Goal: Task Accomplishment & Management: Manage account settings

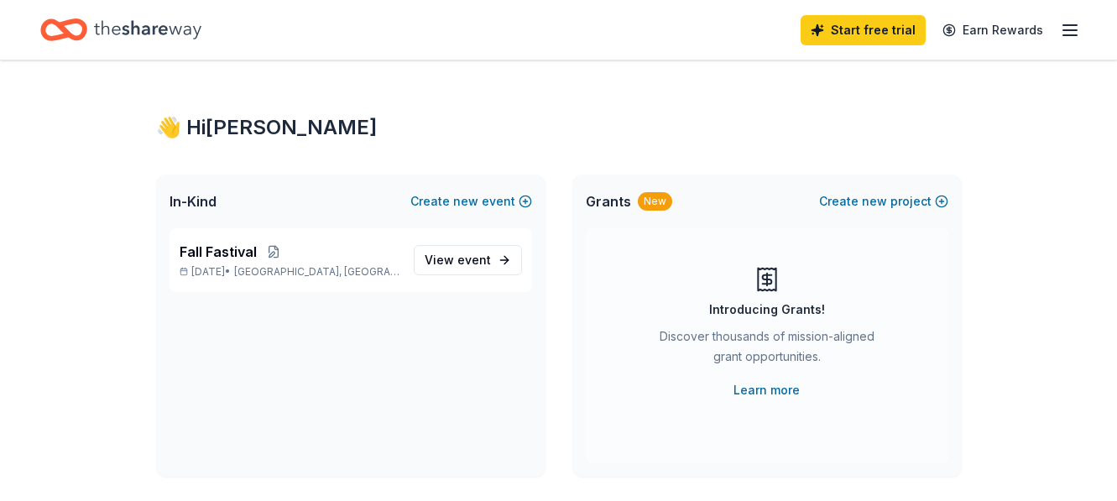
click at [1071, 32] on icon "button" at bounding box center [1070, 30] width 20 height 20
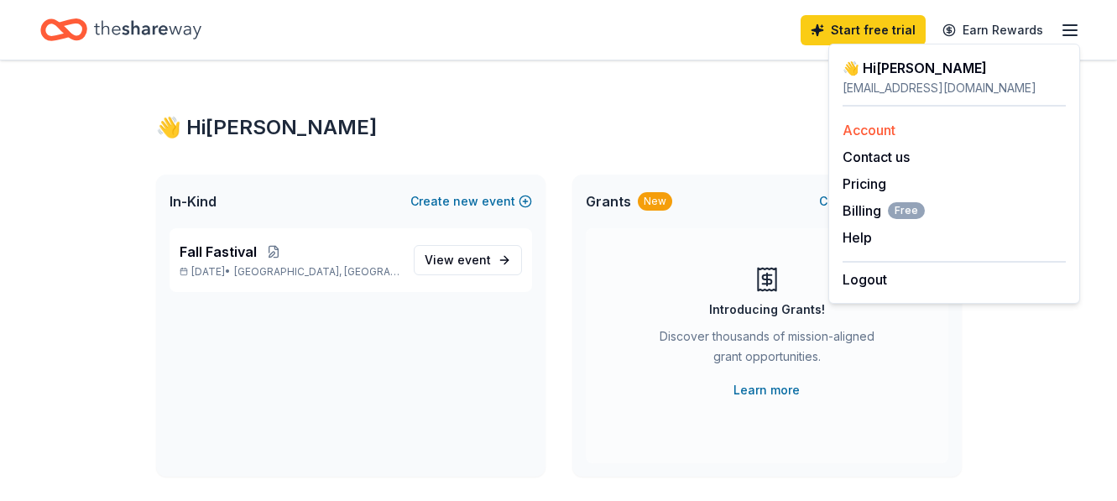
click at [884, 128] on link "Account" at bounding box center [869, 130] width 53 height 17
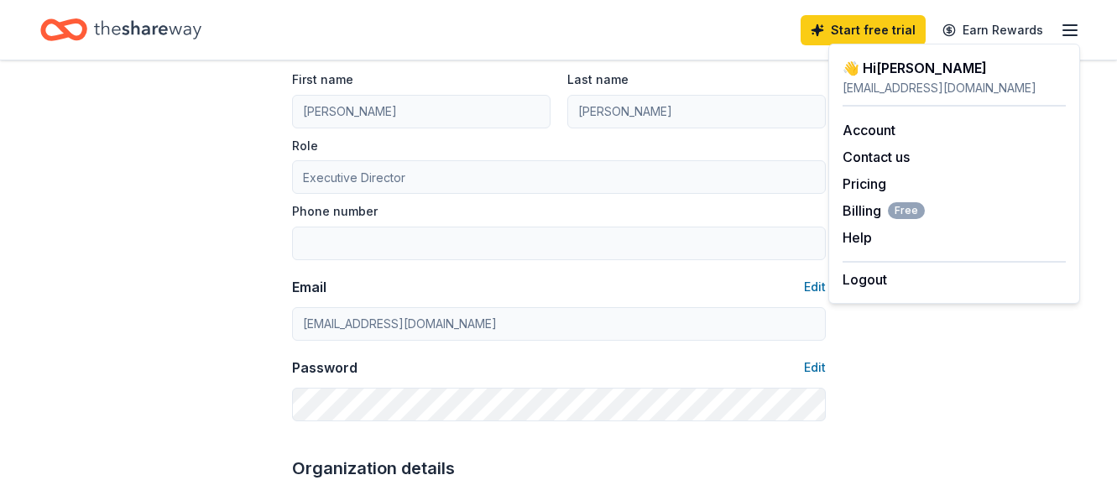
scroll to position [168, 0]
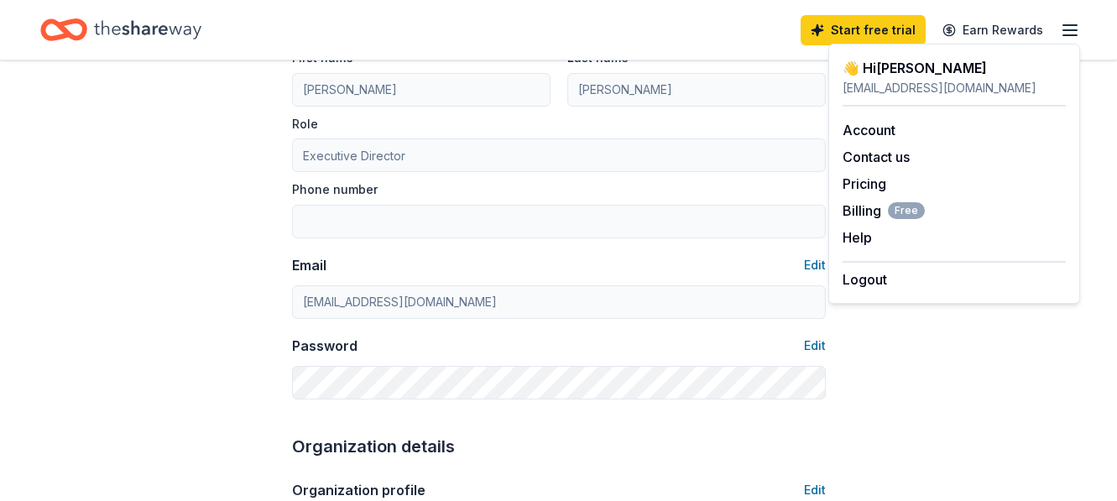
drag, startPoint x: 916, startPoint y: 353, endPoint x: 875, endPoint y: 341, distance: 43.0
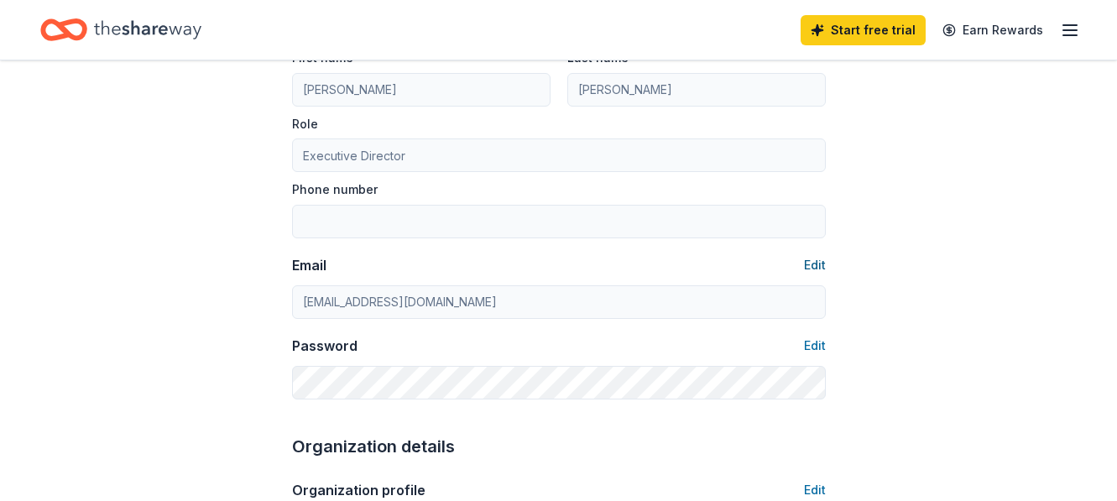
click at [813, 257] on button "Edit" at bounding box center [815, 265] width 22 height 20
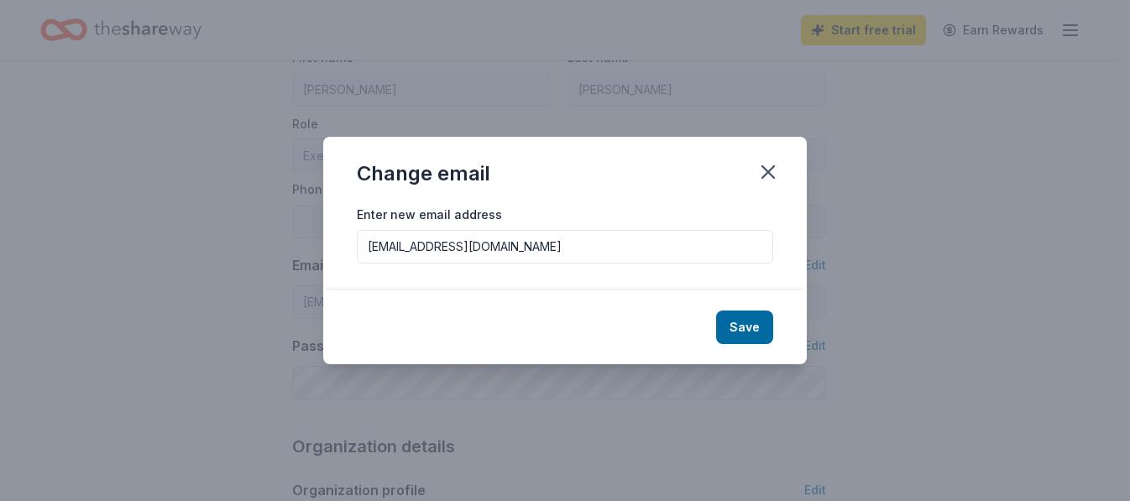
drag, startPoint x: 639, startPoint y: 248, endPoint x: 104, endPoint y: 251, distance: 534.6
click at [104, 251] on div "Change email Enter new email address [EMAIL_ADDRESS][DOMAIN_NAME] Save" at bounding box center [565, 250] width 1130 height 501
type input "[EMAIL_ADDRESS][DOMAIN_NAME]"
click at [744, 331] on button "Save" at bounding box center [744, 328] width 57 height 34
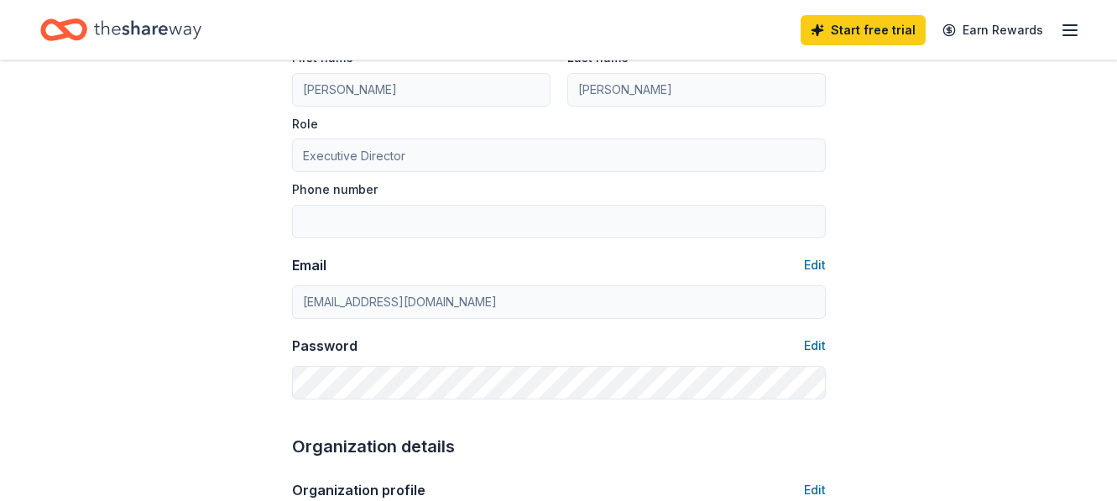
type input "[EMAIL_ADDRESS][DOMAIN_NAME]"
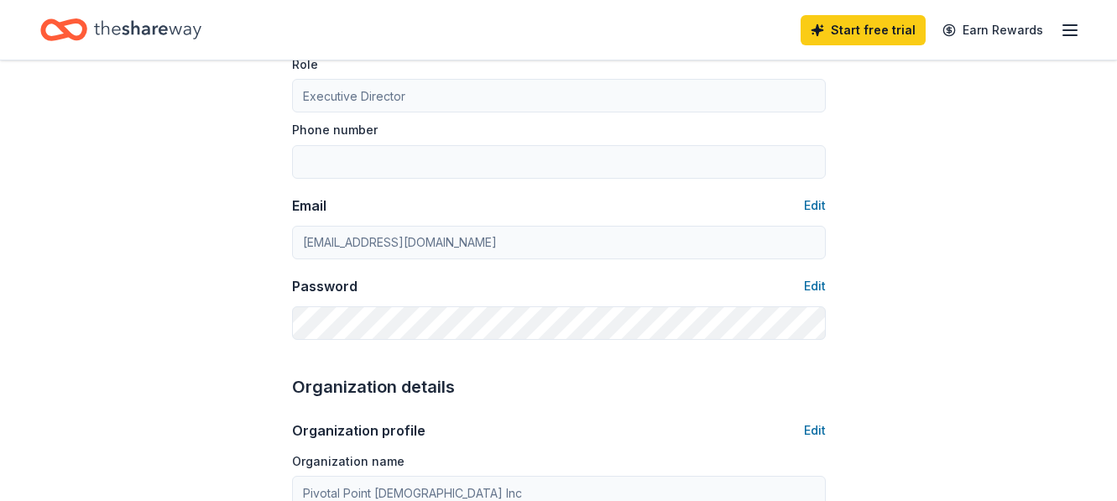
scroll to position [252, 0]
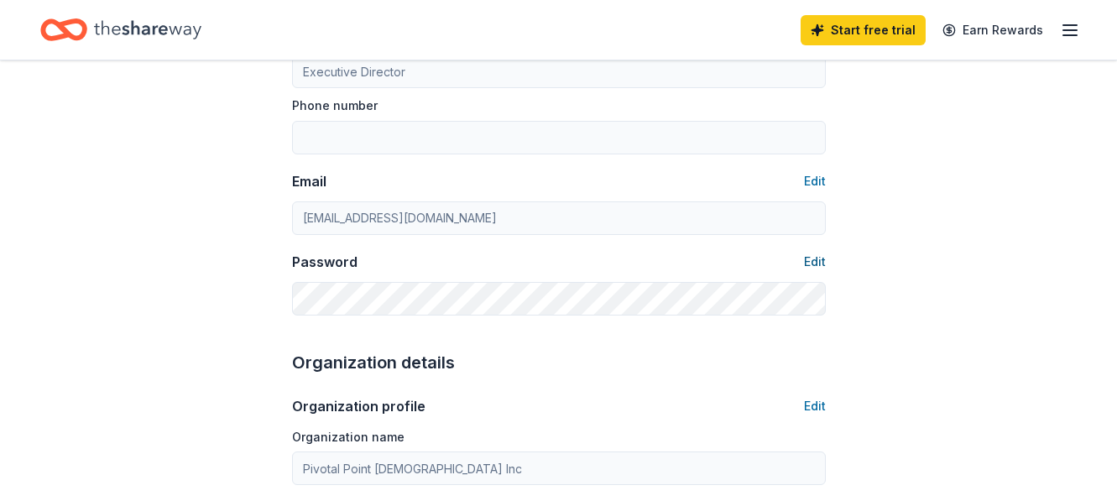
click at [816, 258] on button "Edit" at bounding box center [815, 262] width 22 height 20
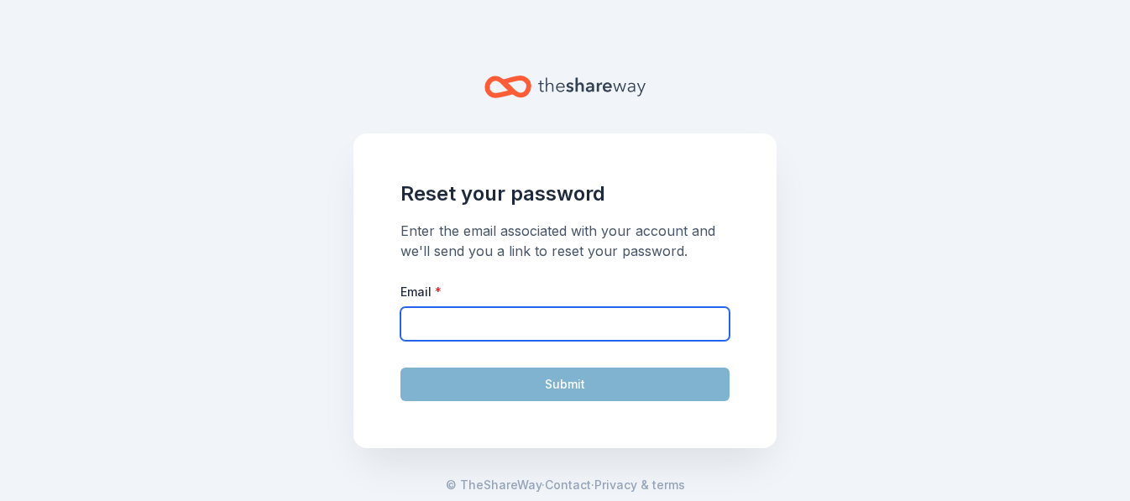
click at [500, 324] on input "Email *" at bounding box center [564, 324] width 329 height 34
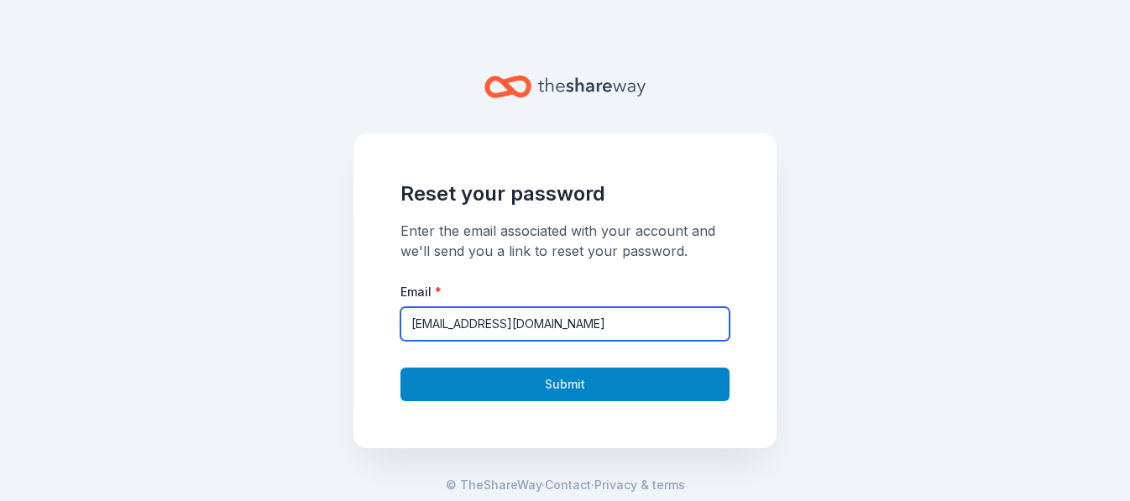
type input "[EMAIL_ADDRESS][DOMAIN_NAME]"
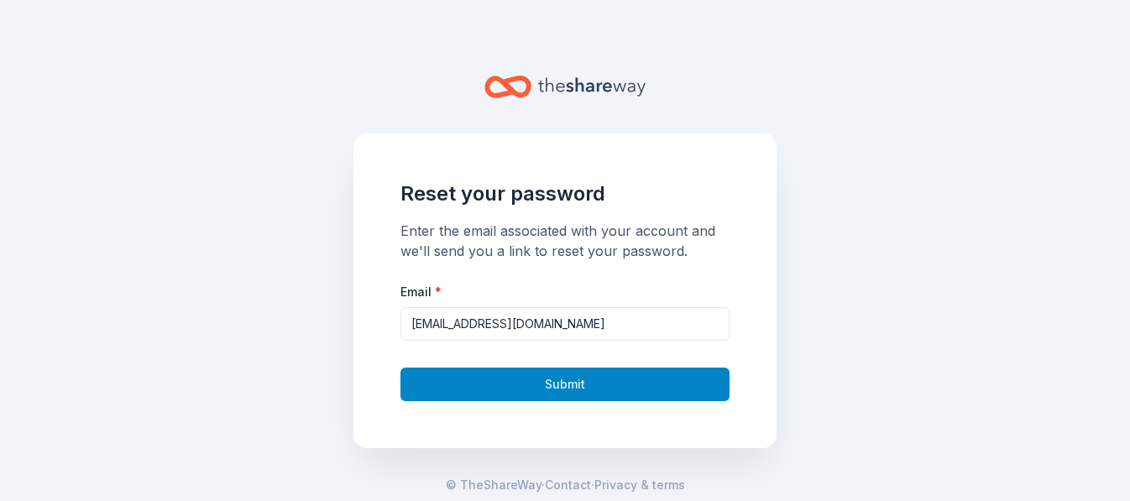
click at [549, 378] on button "Submit" at bounding box center [564, 385] width 329 height 34
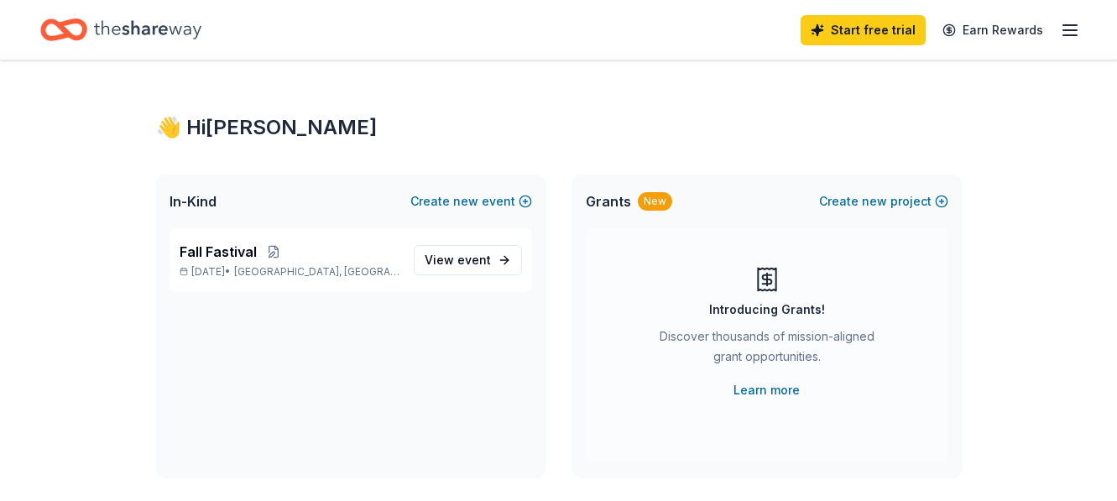
click at [1072, 35] on line "button" at bounding box center [1069, 35] width 13 height 0
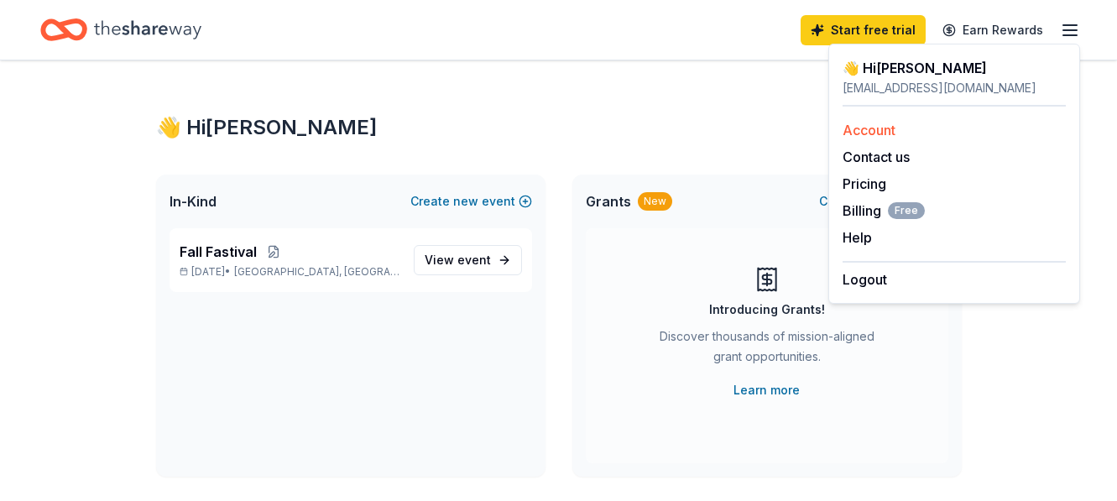
click at [881, 120] on div "Account" at bounding box center [954, 130] width 223 height 20
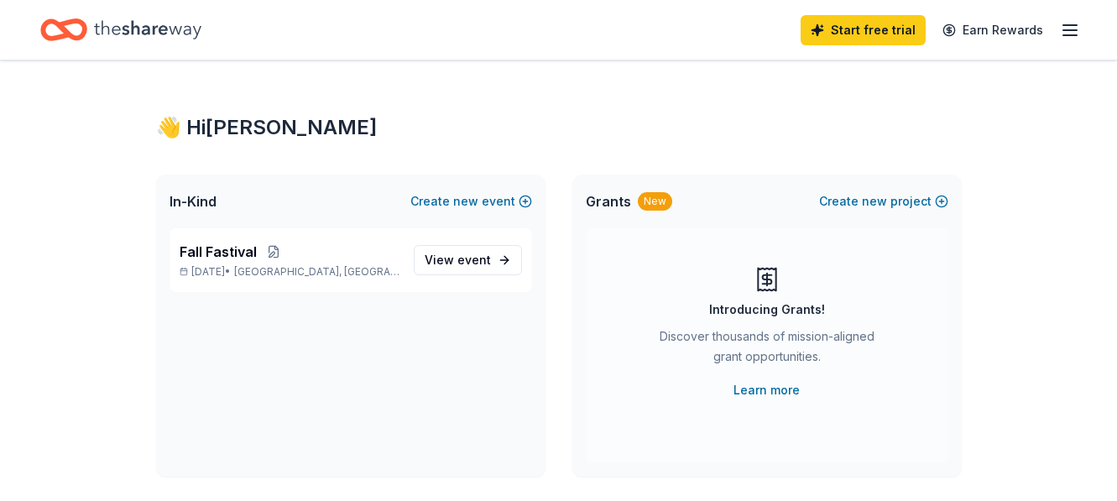
click at [1078, 31] on icon "button" at bounding box center [1070, 30] width 20 height 20
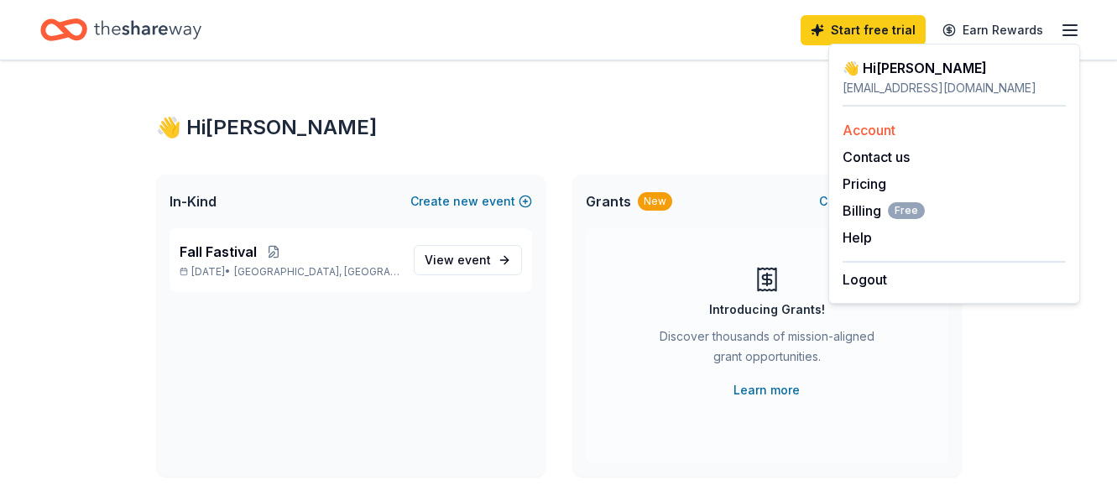
click at [882, 133] on link "Account" at bounding box center [869, 130] width 53 height 17
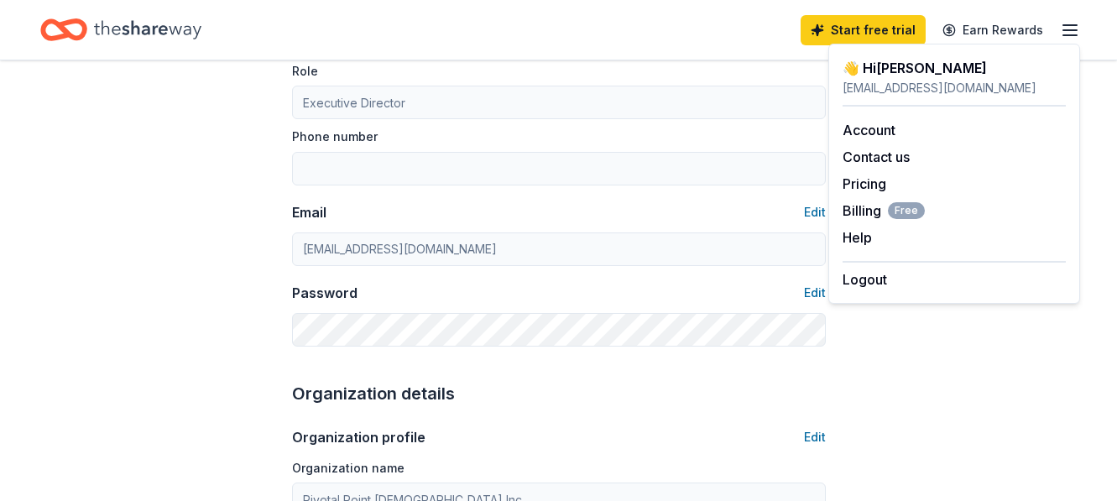
scroll to position [336, 0]
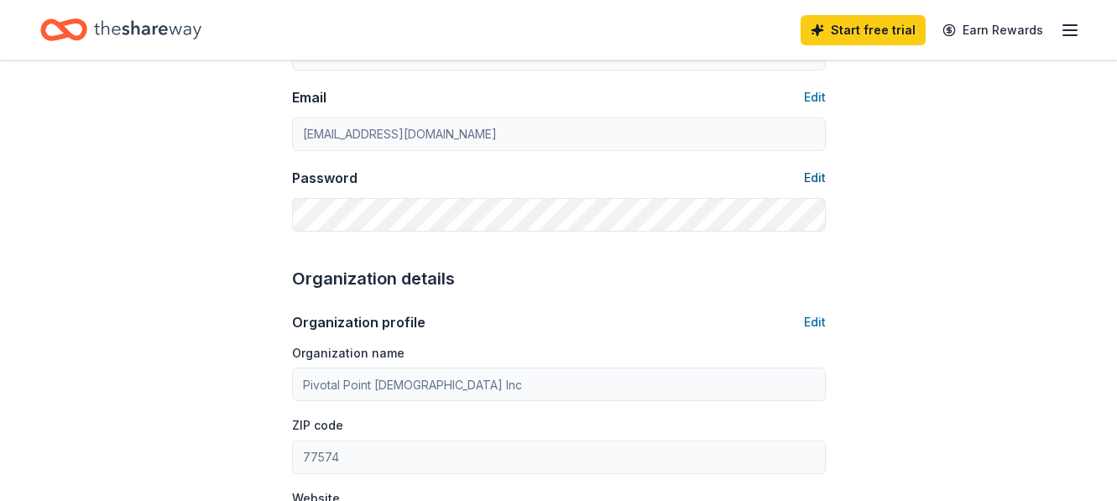
click at [815, 176] on button "Edit" at bounding box center [815, 178] width 22 height 20
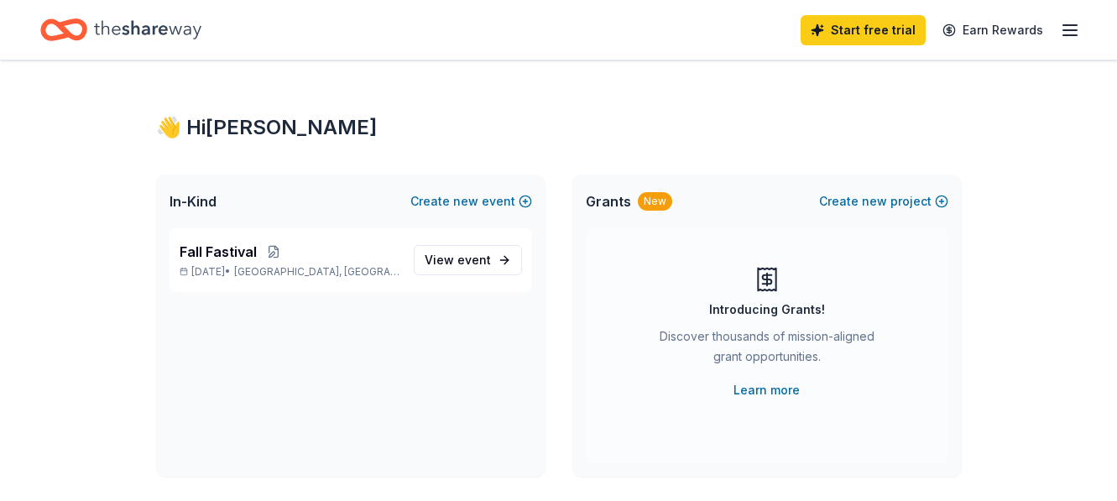
click at [1062, 34] on icon "button" at bounding box center [1070, 30] width 20 height 20
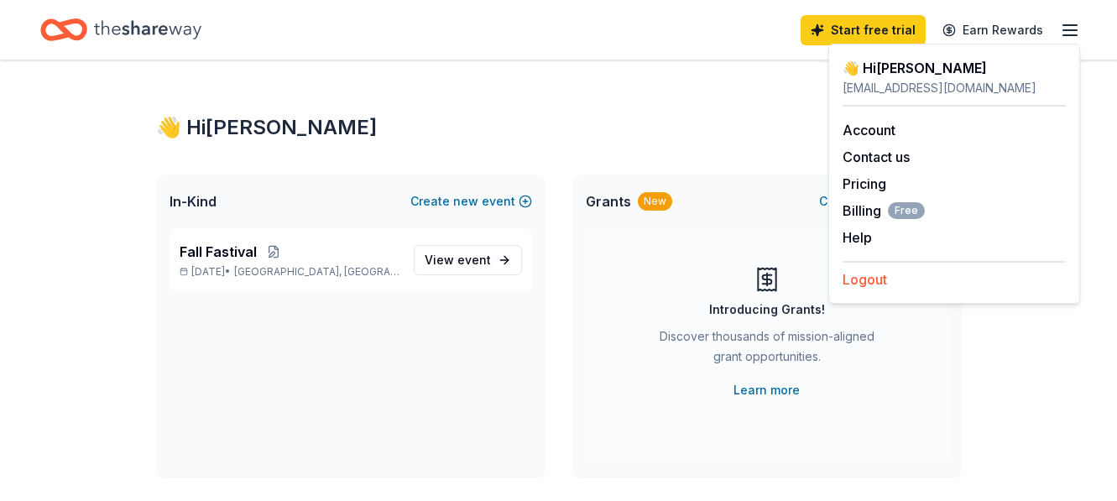
click at [868, 283] on button "Logout" at bounding box center [865, 279] width 44 height 20
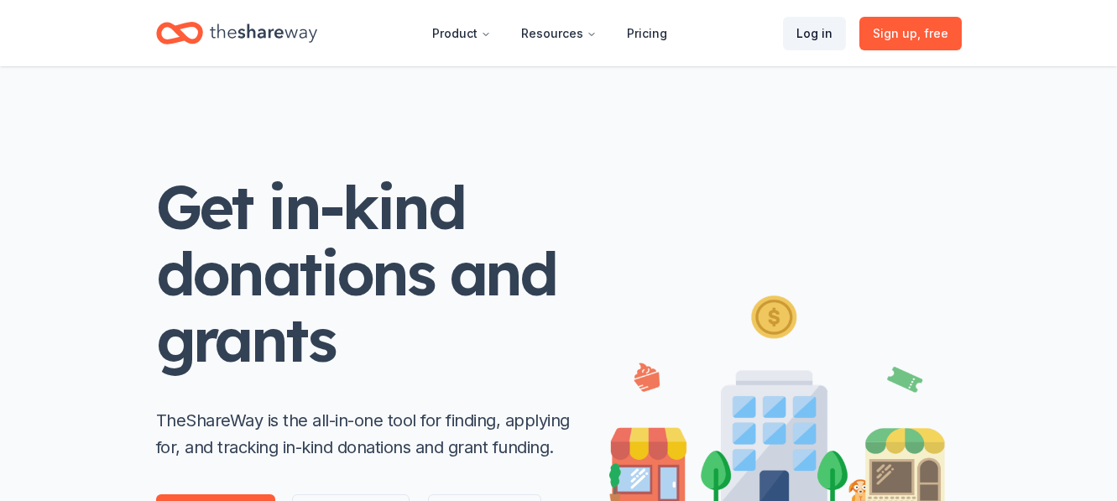
click at [807, 34] on link "Log in" at bounding box center [814, 34] width 63 height 34
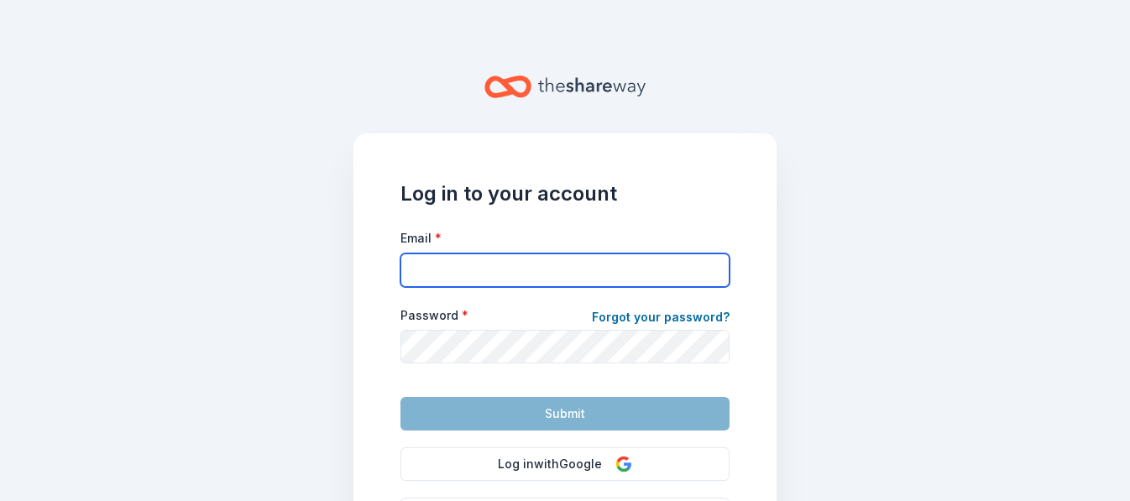
click at [459, 258] on input "Email *" at bounding box center [564, 270] width 329 height 34
type input "[EMAIL_ADDRESS][DOMAIN_NAME]"
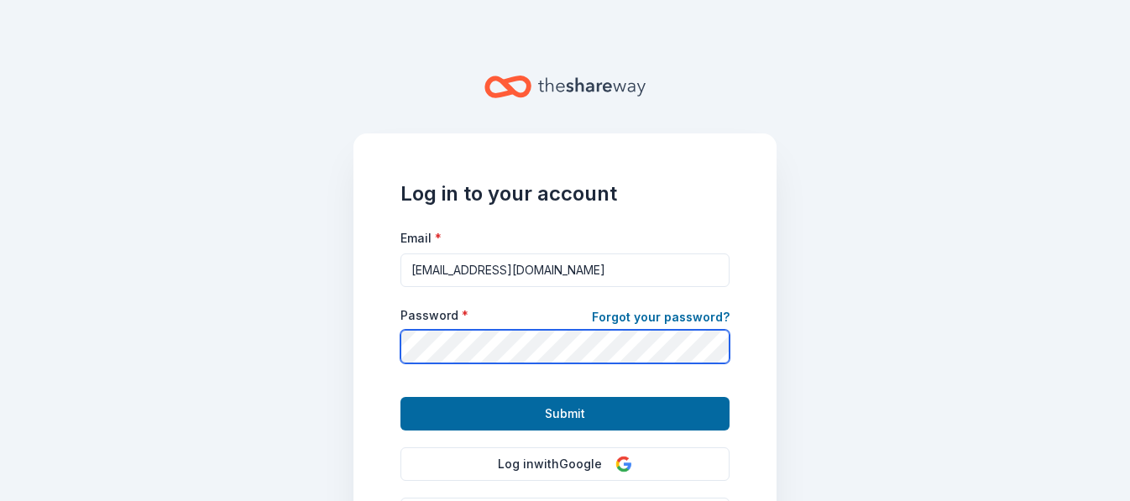
click at [400, 397] on button "Submit" at bounding box center [564, 414] width 329 height 34
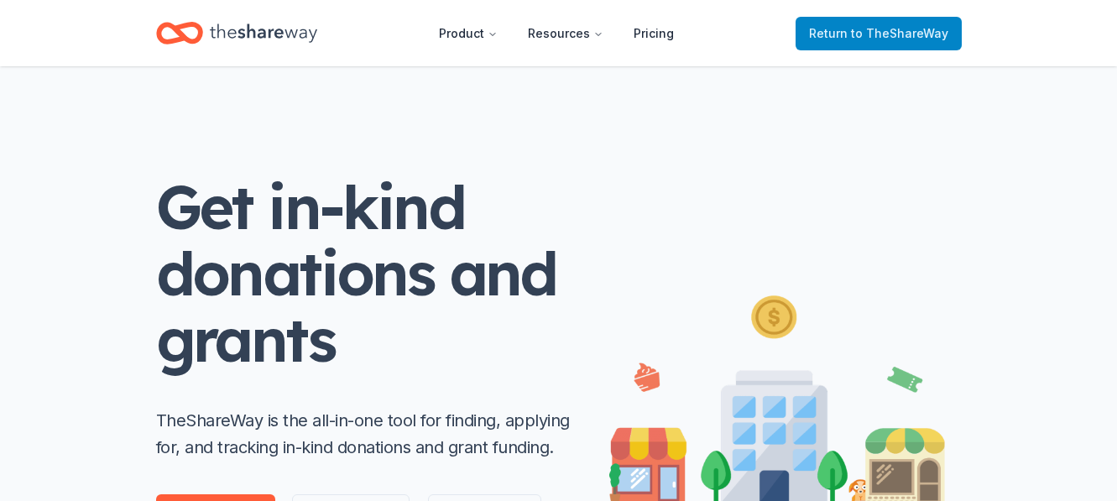
click at [902, 34] on span "to TheShareWay" at bounding box center [899, 33] width 97 height 14
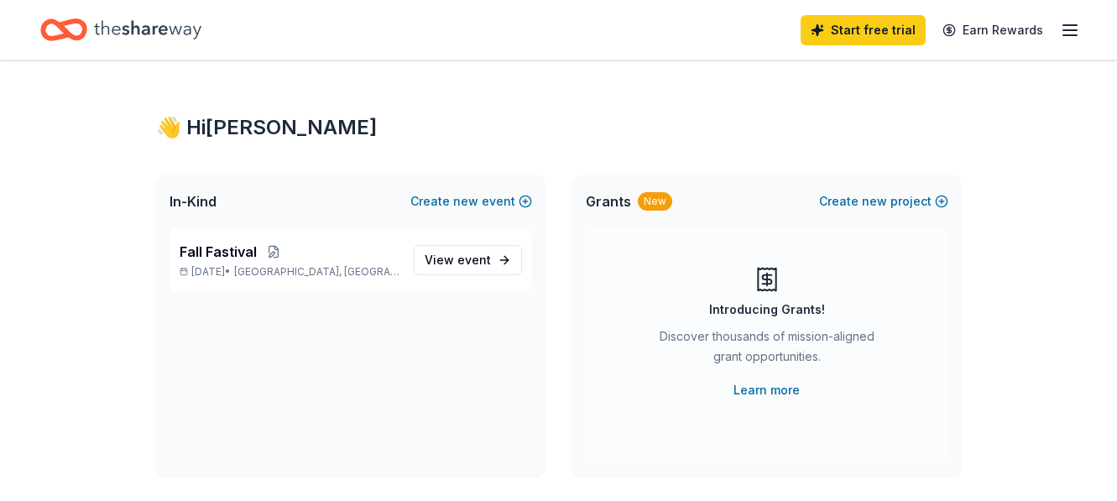
click at [1069, 27] on icon "button" at bounding box center [1070, 30] width 20 height 20
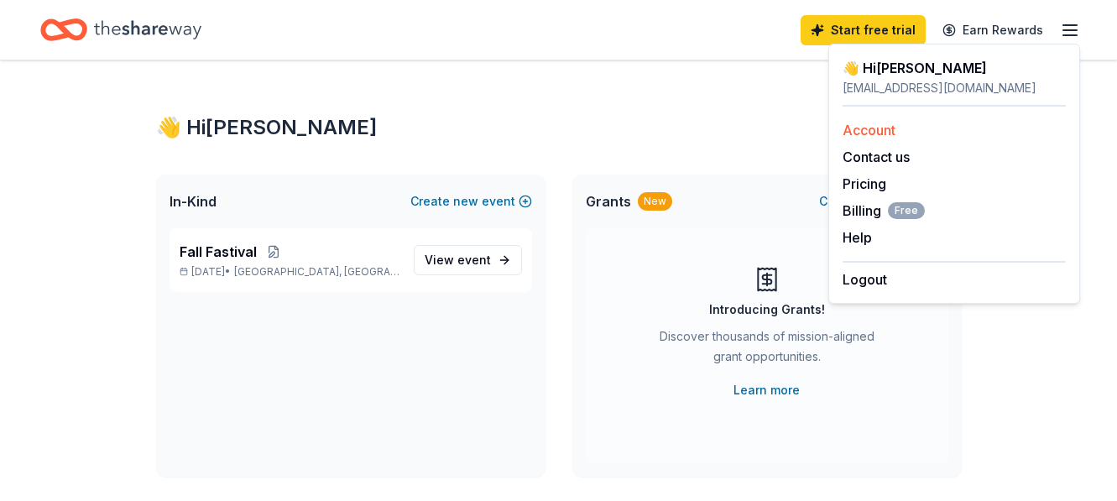
click at [881, 128] on link "Account" at bounding box center [869, 130] width 53 height 17
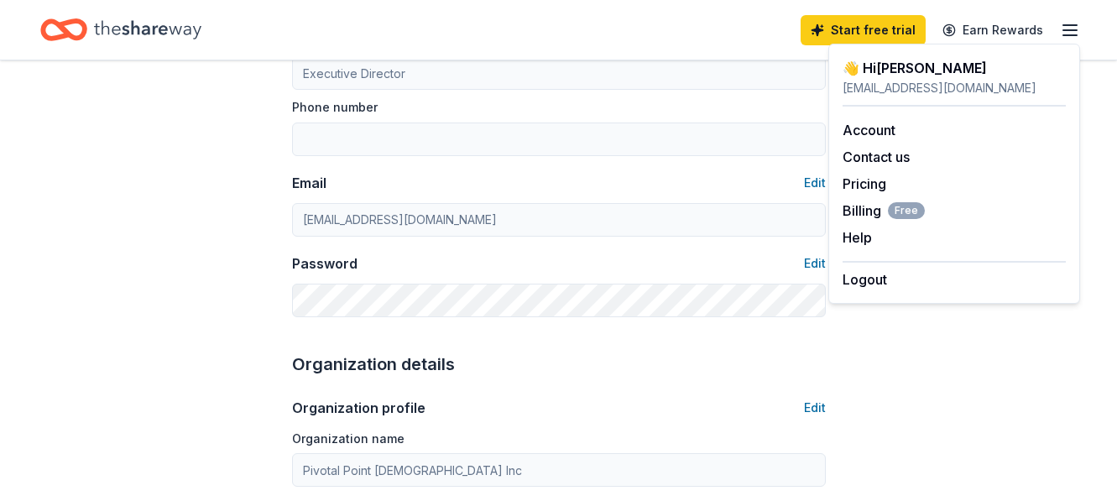
scroll to position [252, 0]
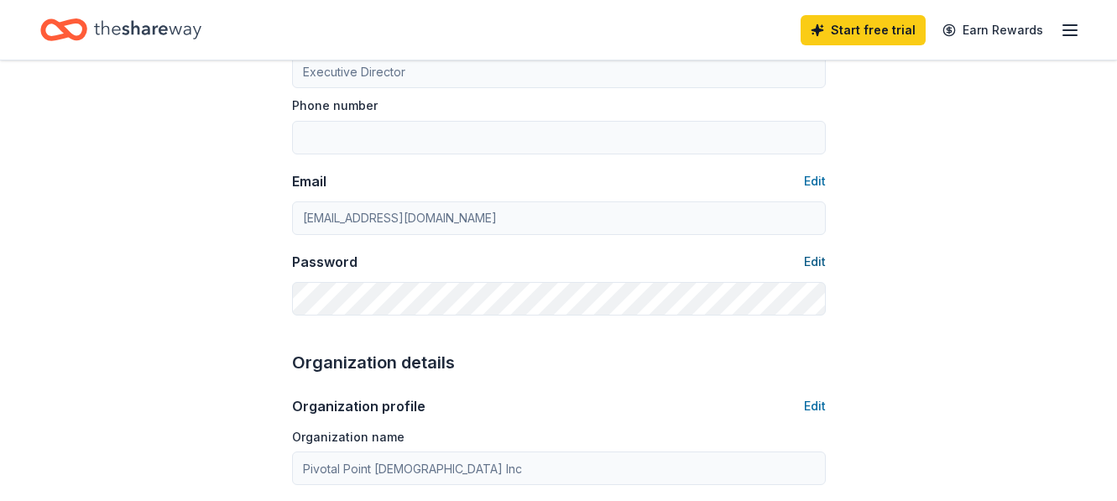
click at [815, 263] on button "Edit" at bounding box center [815, 262] width 22 height 20
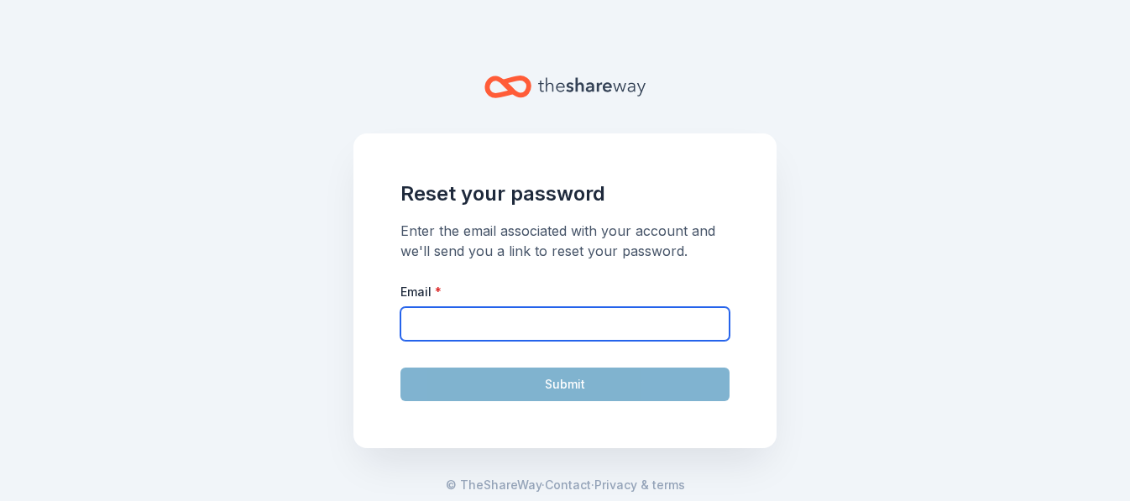
click at [432, 318] on input "Email *" at bounding box center [564, 324] width 329 height 34
type input "[EMAIL_ADDRESS][DOMAIN_NAME]"
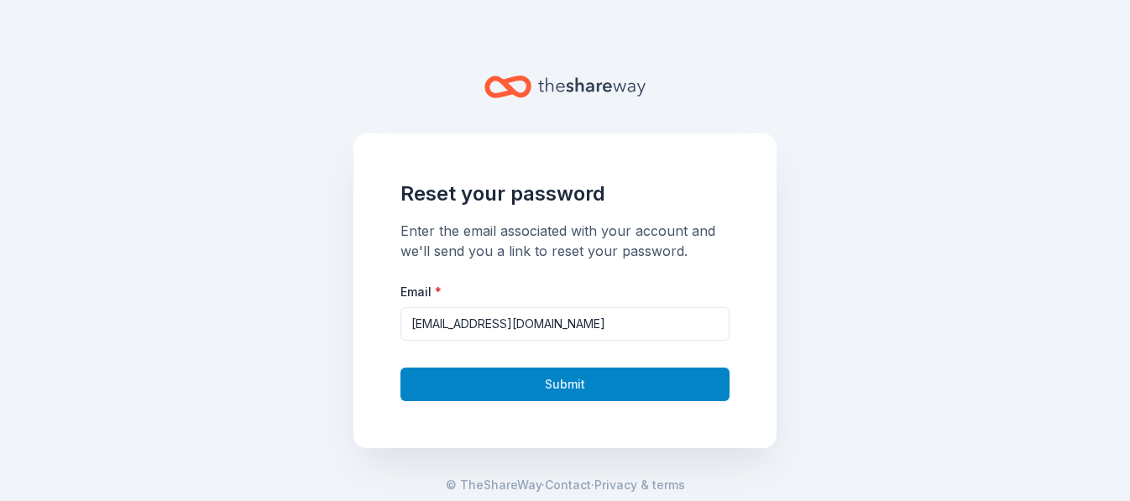
click at [498, 389] on button "Submit" at bounding box center [564, 385] width 329 height 34
